Goal: Transaction & Acquisition: Purchase product/service

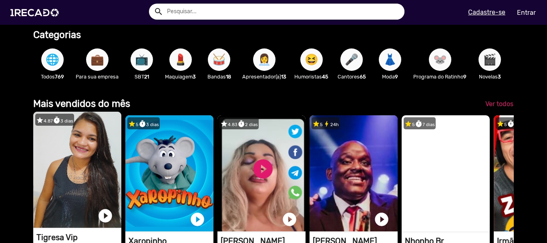
scroll to position [0, 541]
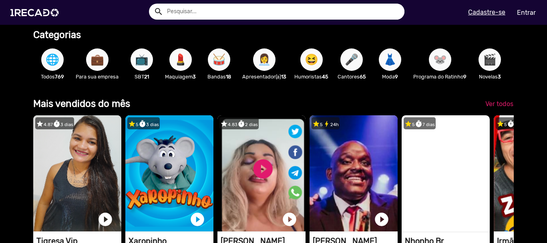
click at [96, 66] on span "💼" at bounding box center [97, 59] width 14 height 22
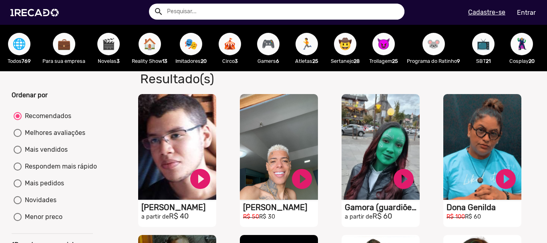
click at [22, 46] on span "🌐" at bounding box center [19, 44] width 14 height 22
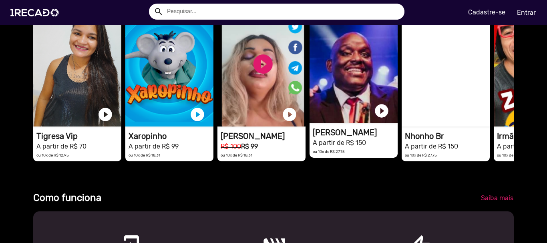
scroll to position [200, 0]
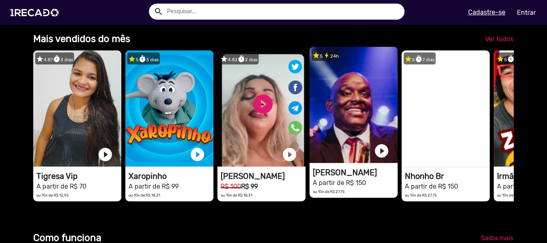
drag, startPoint x: 504, startPoint y: 125, endPoint x: 371, endPoint y: 123, distance: 132.9
click at [371, 123] on div "star 4.87 timer 3 dias 1RECADO vídeos dedicados para fãs e empresas play_circle…" at bounding box center [273, 125] width 480 height 159
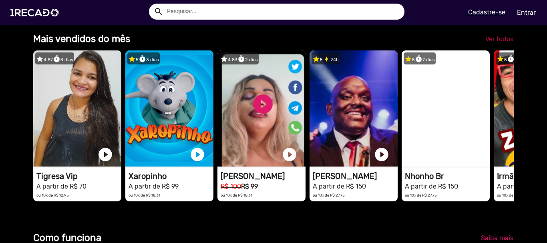
scroll to position [0, 1081]
click at [494, 43] on span "Ver todos" at bounding box center [499, 39] width 28 height 8
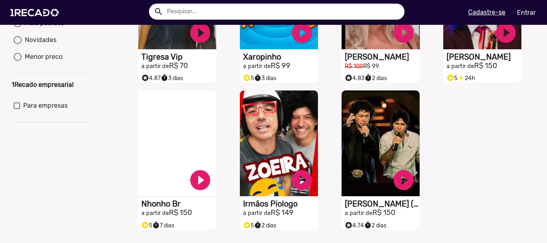
scroll to position [80, 0]
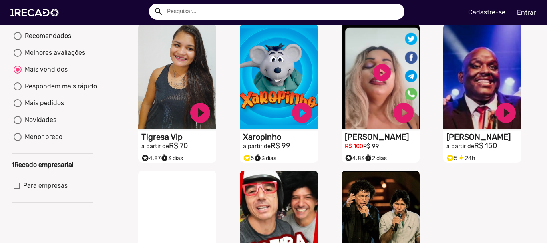
click at [19, 40] on div at bounding box center [18, 36] width 8 height 8
click at [18, 40] on input "Recomendados" at bounding box center [17, 40] width 0 height 0
radio input "true"
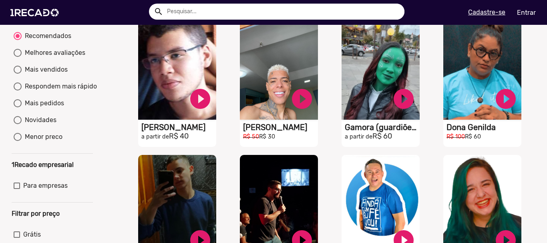
scroll to position [40, 0]
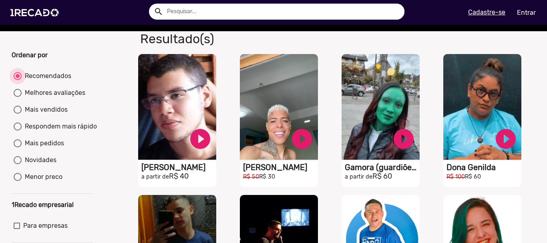
click at [17, 78] on div at bounding box center [18, 76] width 4 height 4
click at [17, 80] on input "Recomendados" at bounding box center [17, 80] width 0 height 0
click at [44, 98] on div "Melhores avaliações" at bounding box center [54, 93] width 64 height 10
click at [18, 97] on input "Melhores avaliações" at bounding box center [17, 97] width 0 height 0
radio input "true"
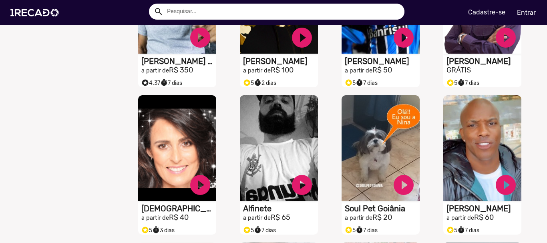
scroll to position [480, 0]
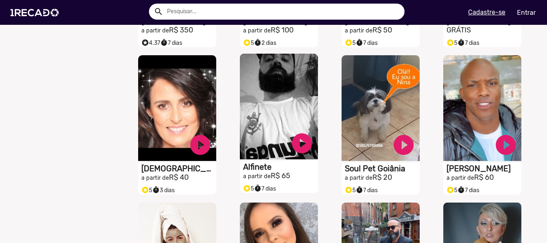
click at [261, 110] on video "S1RECADO vídeos dedicados para fãs e empresas" at bounding box center [279, 107] width 78 height 106
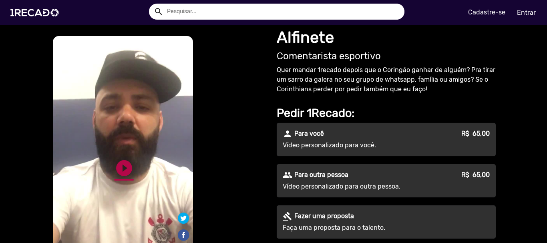
click at [126, 166] on link "play_circle_filled" at bounding box center [123, 167] width 19 height 19
click at [119, 167] on link "pause_circle" at bounding box center [123, 167] width 19 height 19
click at [122, 166] on link "play_circle_filled" at bounding box center [123, 167] width 19 height 19
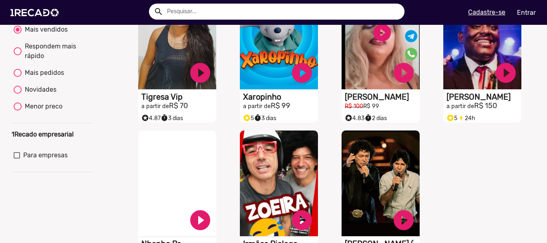
scroll to position [80, 0]
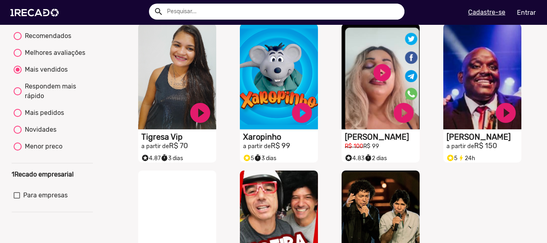
click at [45, 95] on div "Respondem mais rápido" at bounding box center [56, 91] width 69 height 19
click at [18, 95] on input "Respondem mais rápido" at bounding box center [17, 95] width 0 height 0
radio input "true"
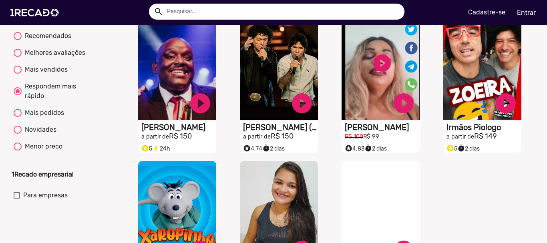
click at [35, 74] on div "Mais vendidos" at bounding box center [45, 70] width 46 height 10
click at [18, 74] on input "Mais vendidos" at bounding box center [17, 74] width 0 height 0
radio input "true"
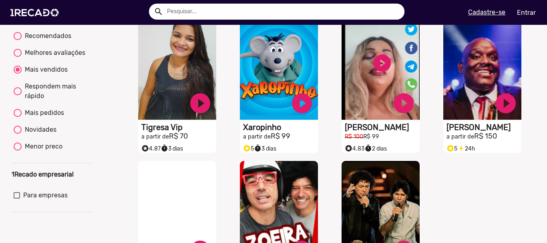
click at [32, 118] on div "Mais pedidos" at bounding box center [43, 113] width 42 height 10
click at [18, 117] on input "Mais pedidos" at bounding box center [17, 117] width 0 height 0
radio input "true"
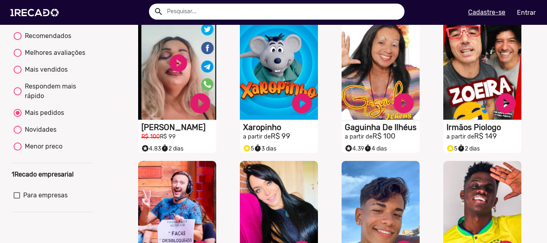
click at [50, 134] on div "Novidades" at bounding box center [39, 130] width 35 height 10
click at [18, 134] on input "Novidades" at bounding box center [17, 134] width 0 height 0
radio input "true"
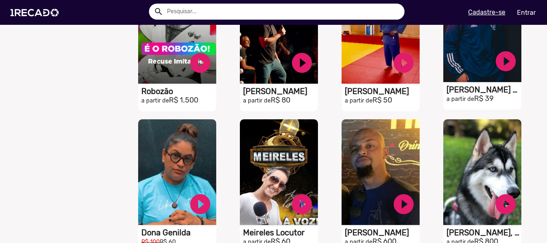
scroll to position [720, 0]
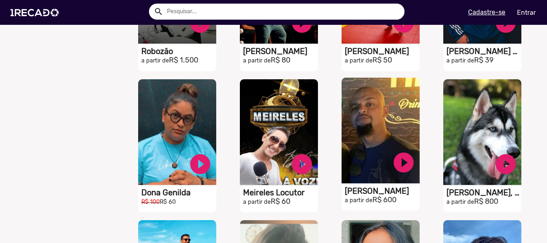
click at [392, 138] on video "S1RECADO vídeos dedicados para fãs e empresas" at bounding box center [380, 131] width 78 height 106
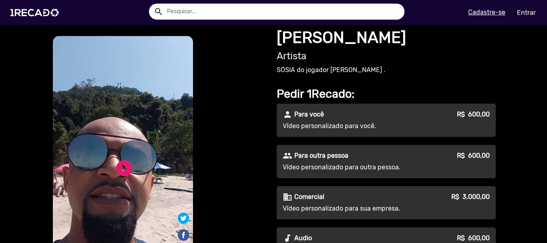
scroll to position [80, 0]
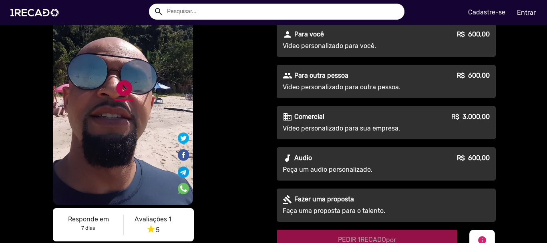
click at [118, 91] on link "play_circle_filled" at bounding box center [123, 87] width 19 height 19
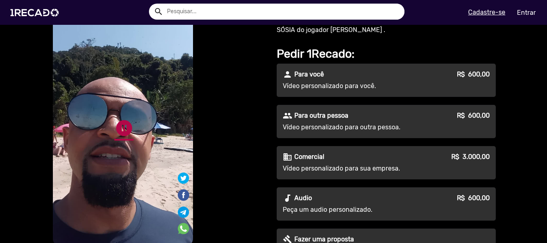
click at [117, 130] on link "pause_circle" at bounding box center [123, 127] width 19 height 19
click at [122, 130] on link "play_circle_filled" at bounding box center [123, 127] width 19 height 19
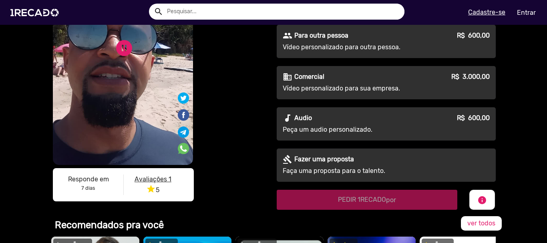
scroll to position [200, 0]
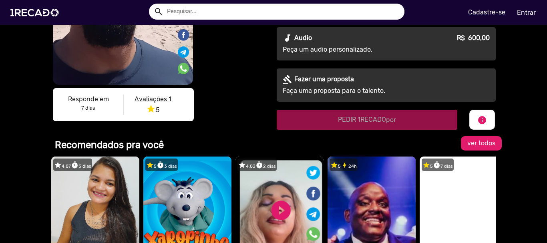
click at [471, 145] on span "ver todos" at bounding box center [481, 143] width 28 height 8
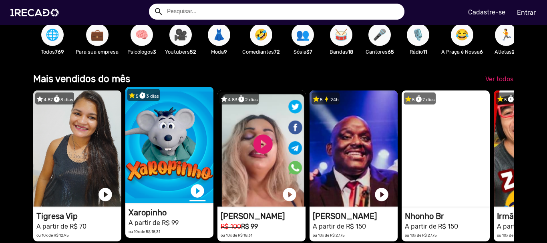
scroll to position [0, 541]
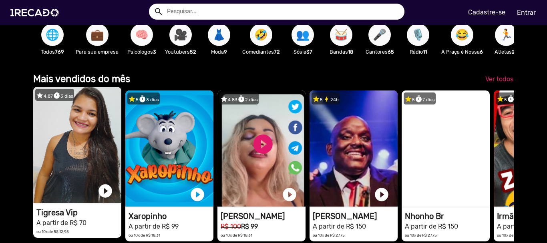
click at [71, 142] on video "1RECADO vídeos dedicados para fãs e empresas" at bounding box center [77, 145] width 88 height 116
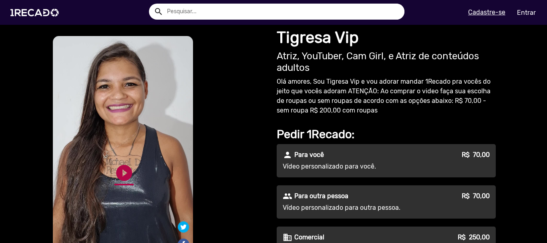
click at [120, 165] on link "play_circle_filled" at bounding box center [123, 172] width 19 height 19
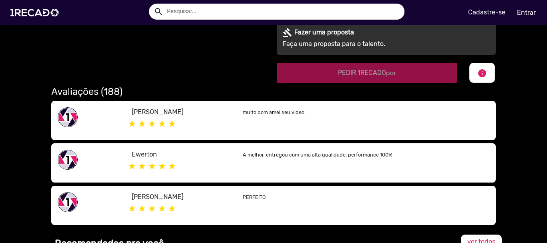
scroll to position [520, 0]
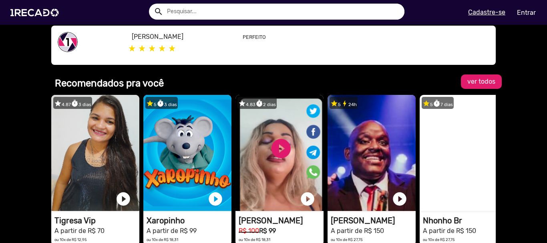
click at [485, 82] on span "ver todos" at bounding box center [481, 82] width 28 height 8
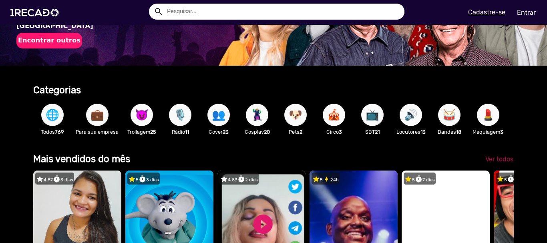
scroll to position [0, 541]
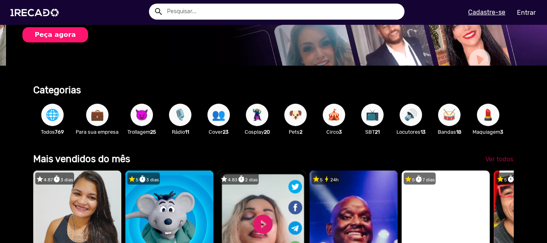
click at [487, 163] on span "Ver todos" at bounding box center [499, 159] width 28 height 8
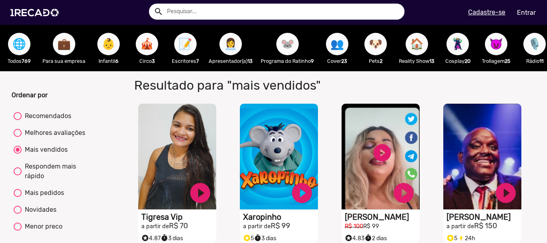
scroll to position [40, 0]
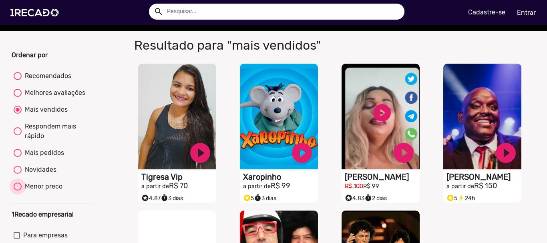
click at [34, 191] on div "Menor preco" at bounding box center [42, 187] width 41 height 10
click at [18, 191] on input "Menor preco" at bounding box center [17, 190] width 0 height 0
radio input "true"
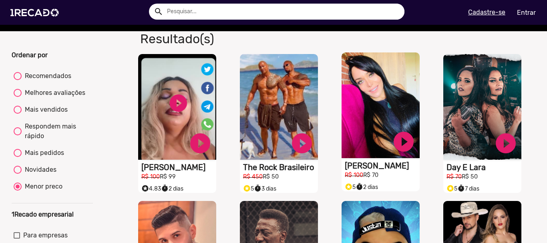
click at [367, 110] on video "S1RECADO vídeos dedicados para fãs e empresas" at bounding box center [380, 105] width 78 height 106
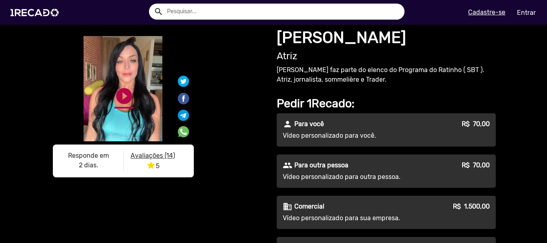
click at [124, 103] on link "play_circle_filled" at bounding box center [123, 95] width 19 height 19
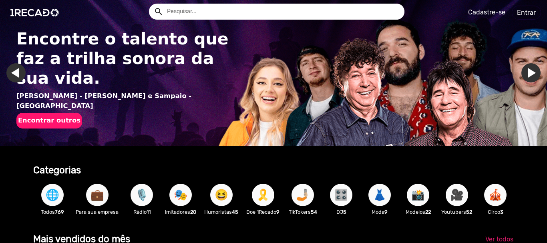
scroll to position [0, 541]
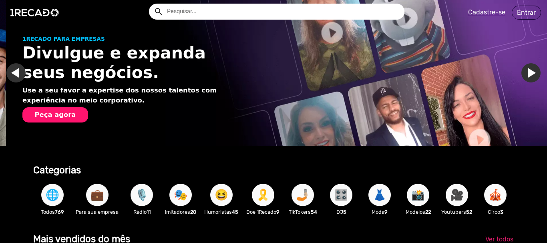
click at [16, 78] on link "Ir para o slide anterior" at bounding box center [21, 72] width 19 height 19
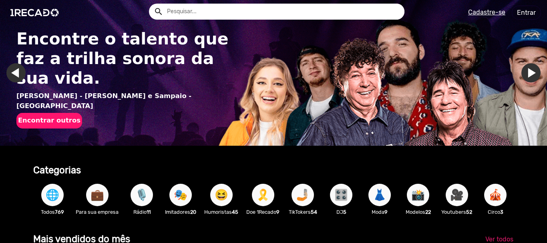
click at [44, 113] on button "Encontrar outros" at bounding box center [49, 120] width 66 height 15
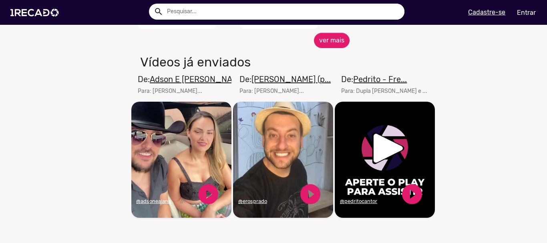
scroll to position [520, 0]
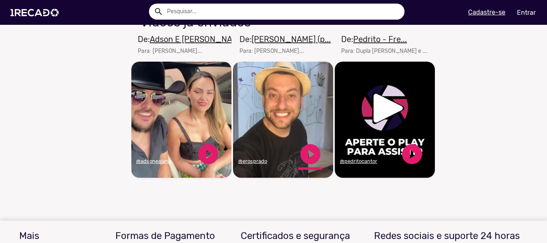
click at [303, 159] on link "play_circle_filled" at bounding box center [310, 154] width 24 height 24
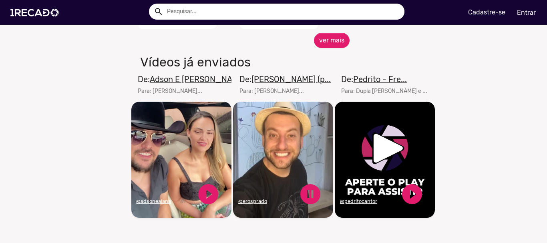
scroll to position [440, 0]
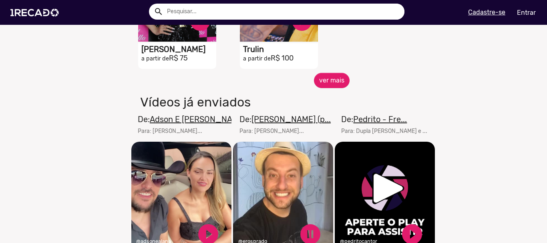
click at [261, 124] on u "[PERSON_NAME] (p..." at bounding box center [290, 119] width 79 height 10
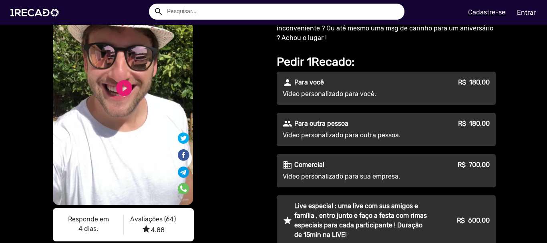
scroll to position [120, 0]
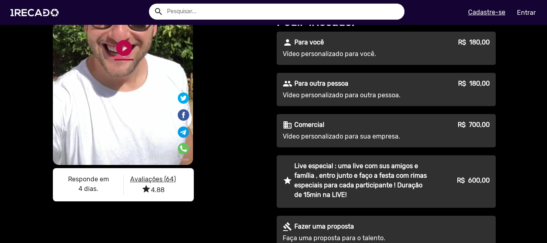
click at [118, 46] on link "play_circle_filled" at bounding box center [123, 47] width 19 height 19
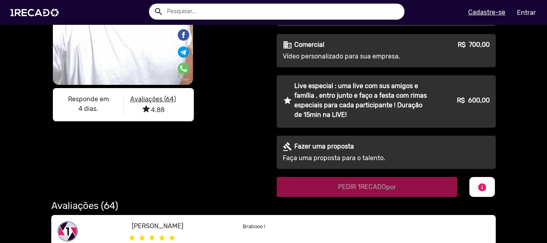
click at [355, 157] on p "Faça uma proposta para o talento." at bounding box center [354, 158] width 145 height 10
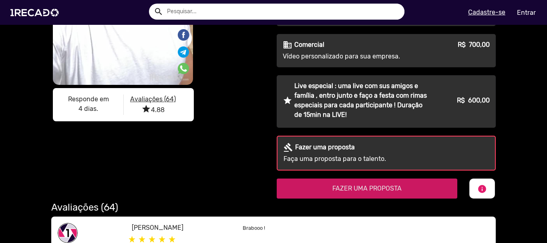
click at [364, 189] on span "FAZER UMA PROPOSTA" at bounding box center [366, 188] width 69 height 8
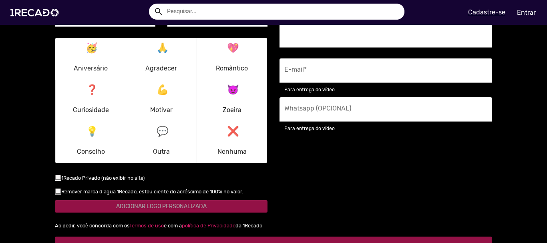
scroll to position [1053, 0]
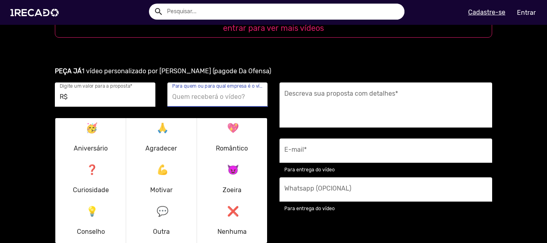
click at [212, 99] on input "Para quem ou para qual empresa é o vídeo? *" at bounding box center [217, 97] width 91 height 10
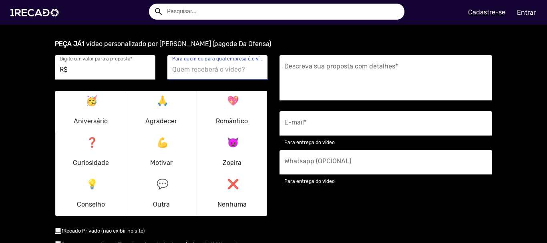
scroll to position [840, 0]
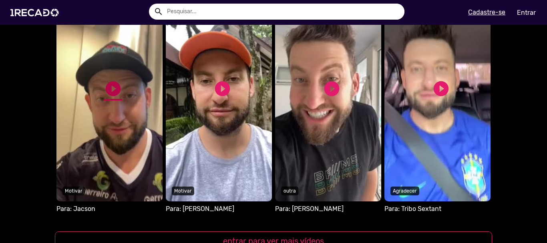
click at [112, 88] on link "play_circle_filled" at bounding box center [113, 89] width 18 height 18
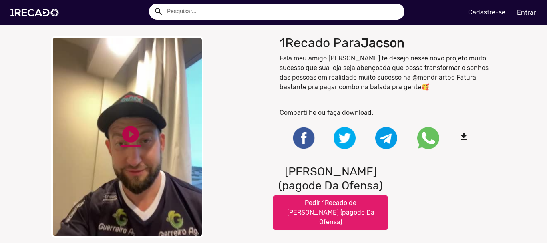
click at [122, 126] on link "play_circle_filled" at bounding box center [130, 134] width 20 height 20
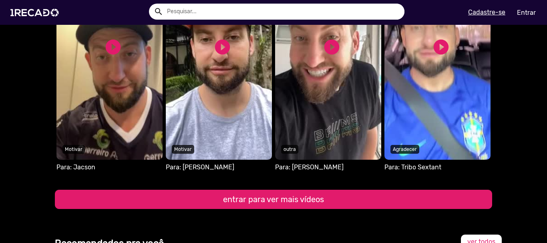
scroll to position [960, 0]
